Goal: Task Accomplishment & Management: Use online tool/utility

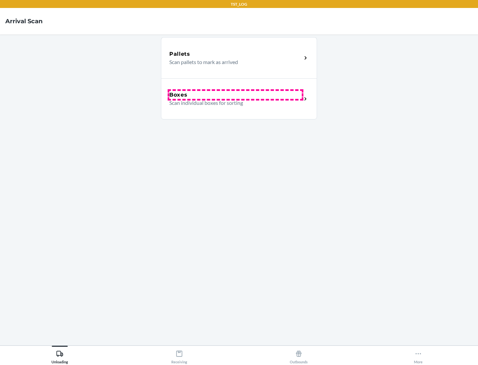
click at [235, 95] on div "Boxes" at bounding box center [235, 95] width 132 height 8
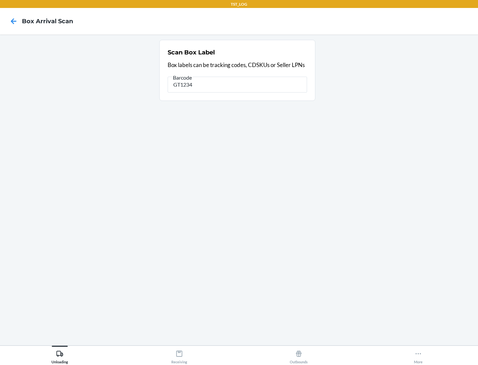
type input "GT1234"
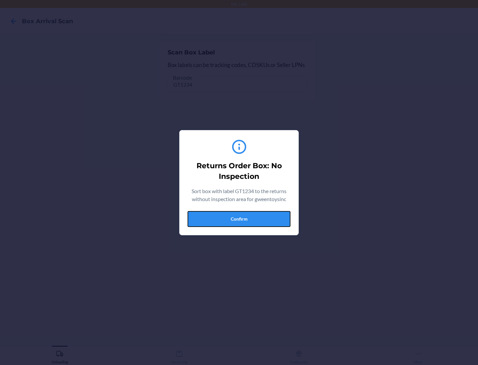
click at [239, 219] on button "Confirm" at bounding box center [238, 219] width 103 height 16
